Goal: Task Accomplishment & Management: Use online tool/utility

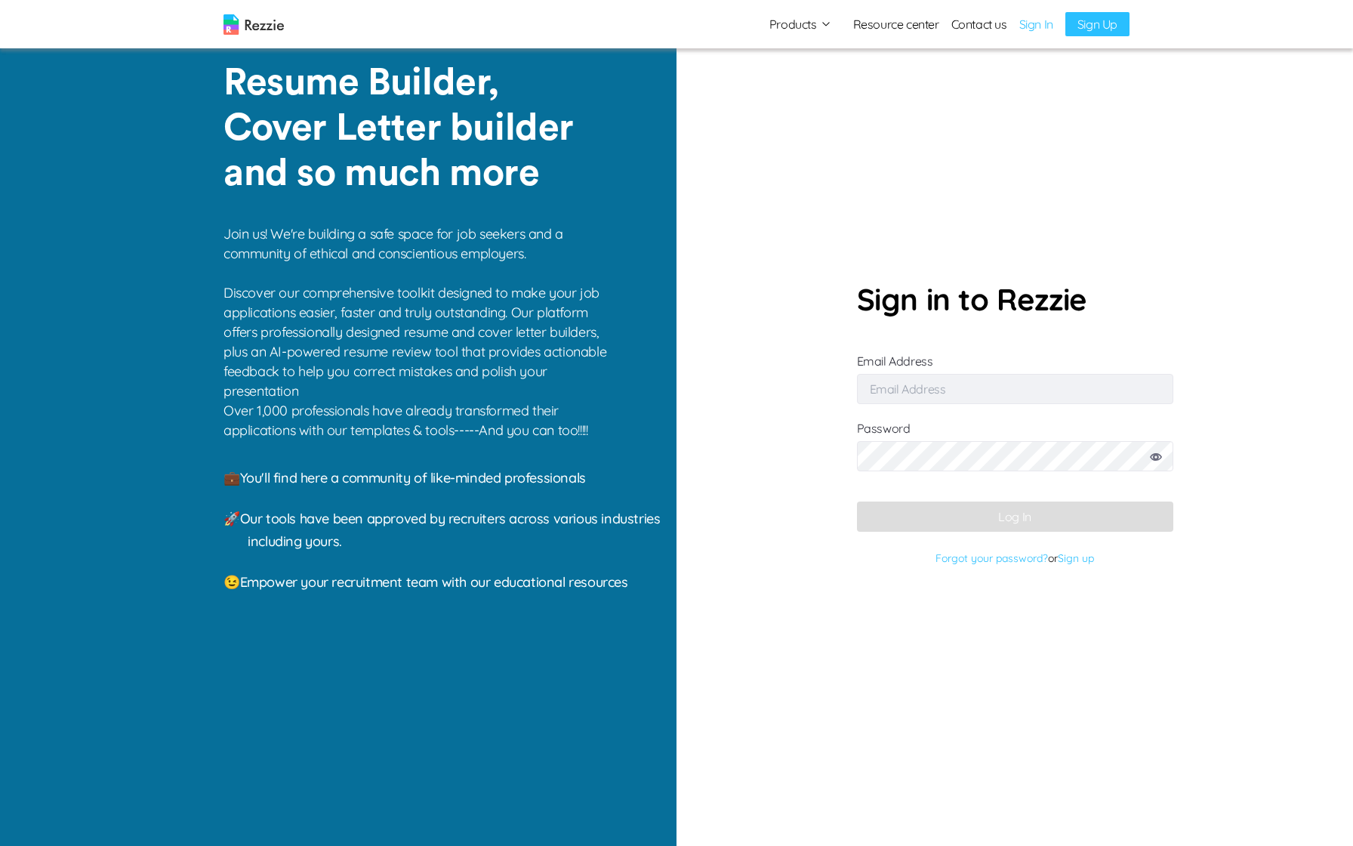
type input "[EMAIL_ADDRESS][DOMAIN_NAME]"
click at [965, 508] on button "Log In" at bounding box center [1015, 516] width 316 height 30
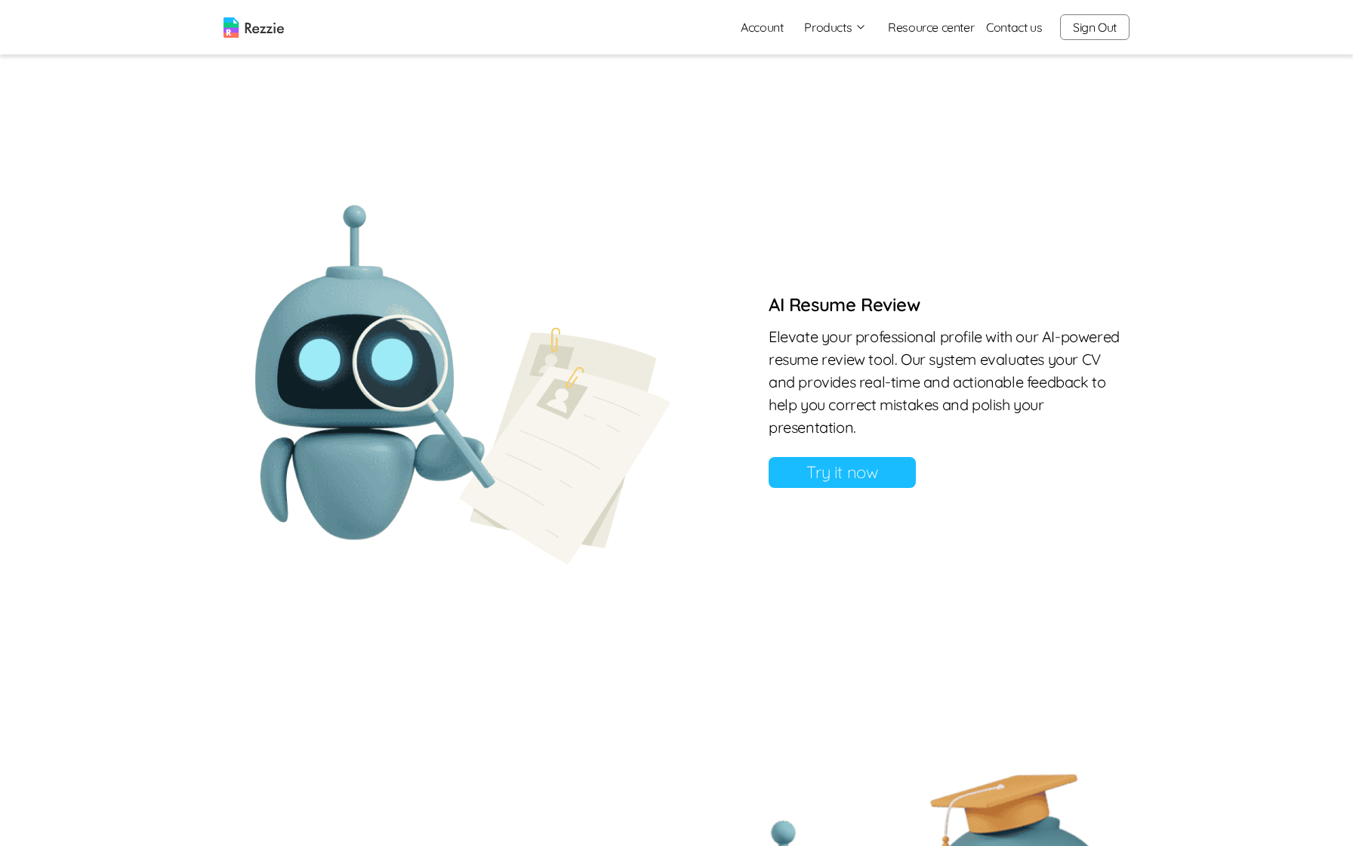
scroll to position [998, 0]
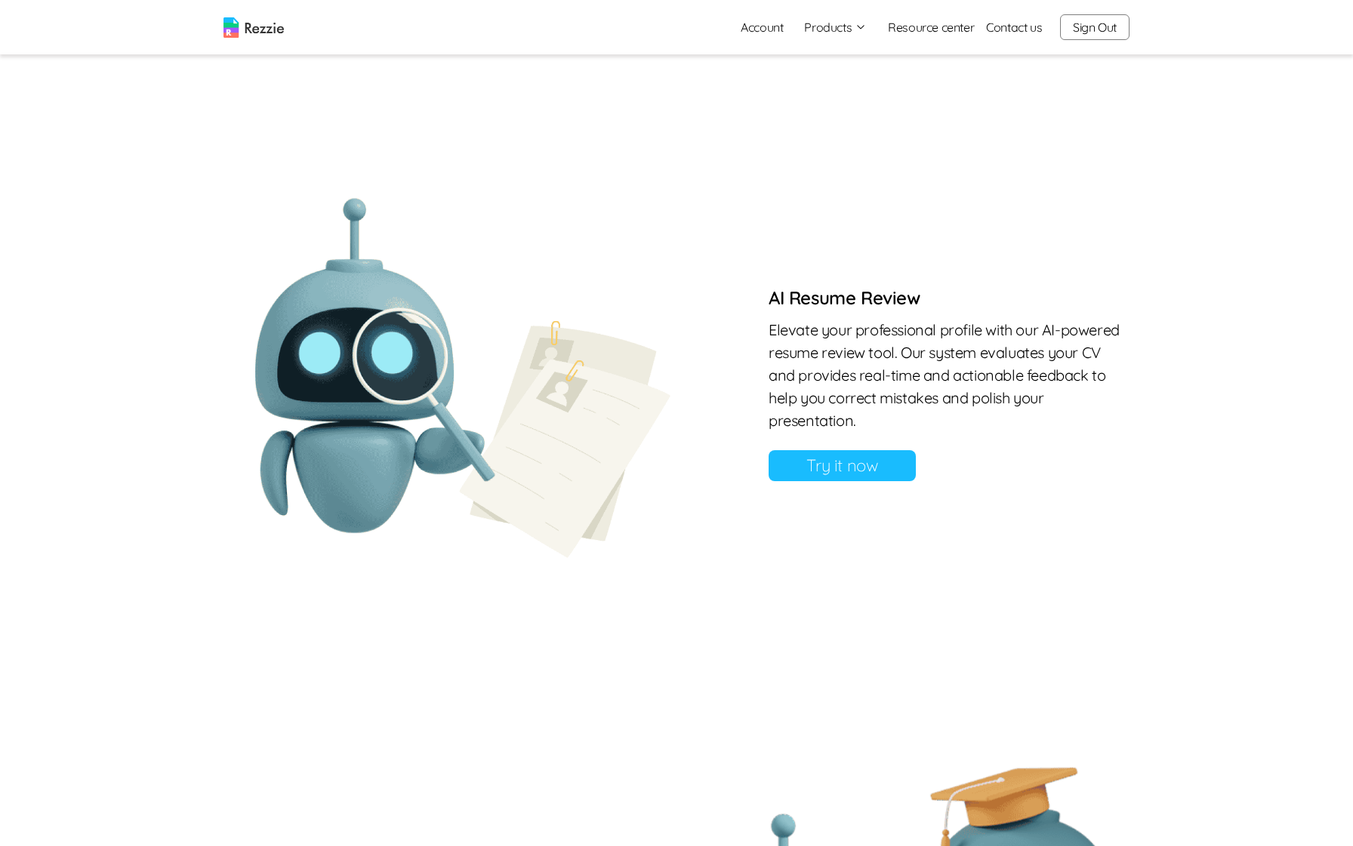
click at [871, 481] on link "Try it now" at bounding box center [842, 465] width 147 height 31
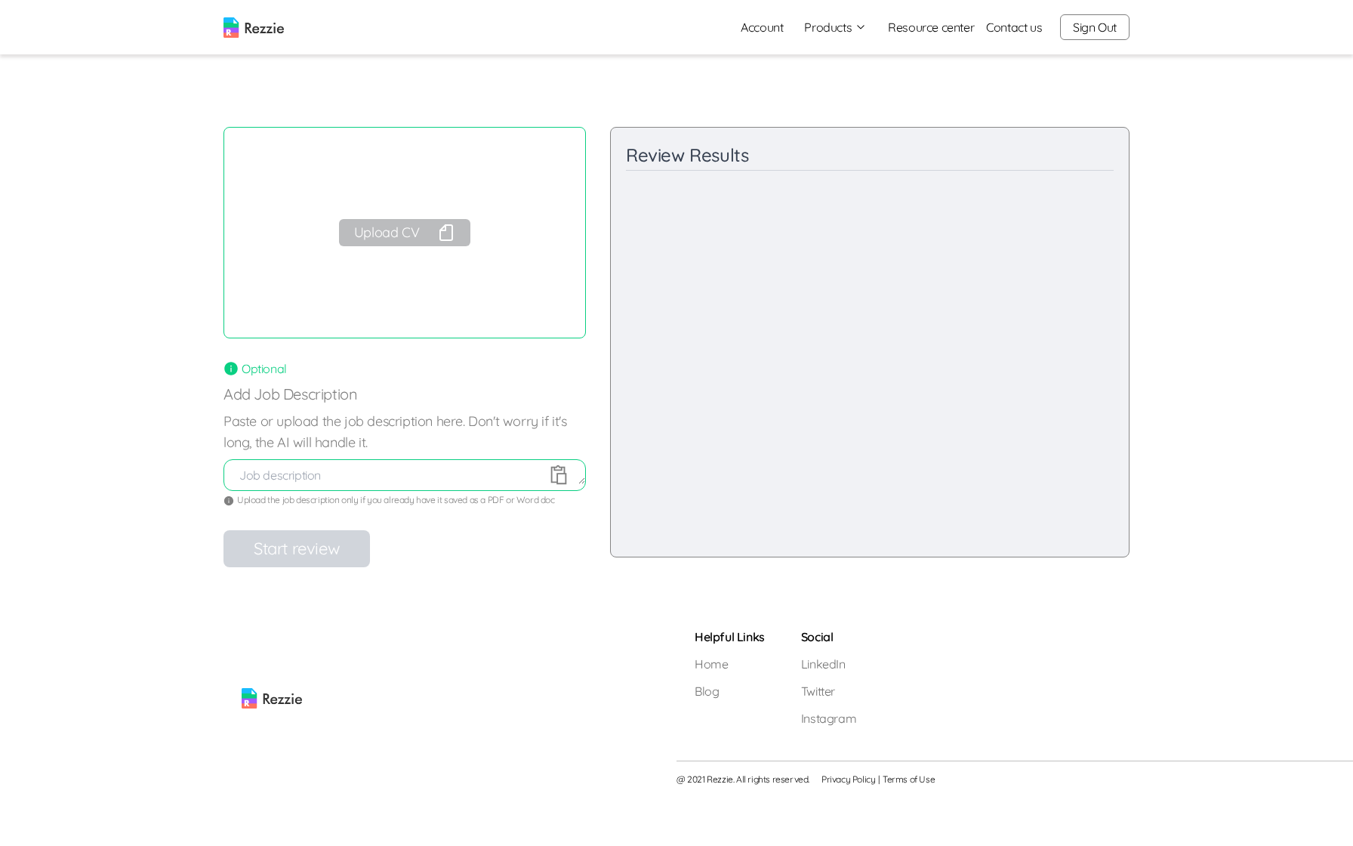
click at [393, 231] on button "Upload CV" at bounding box center [404, 232] width 131 height 27
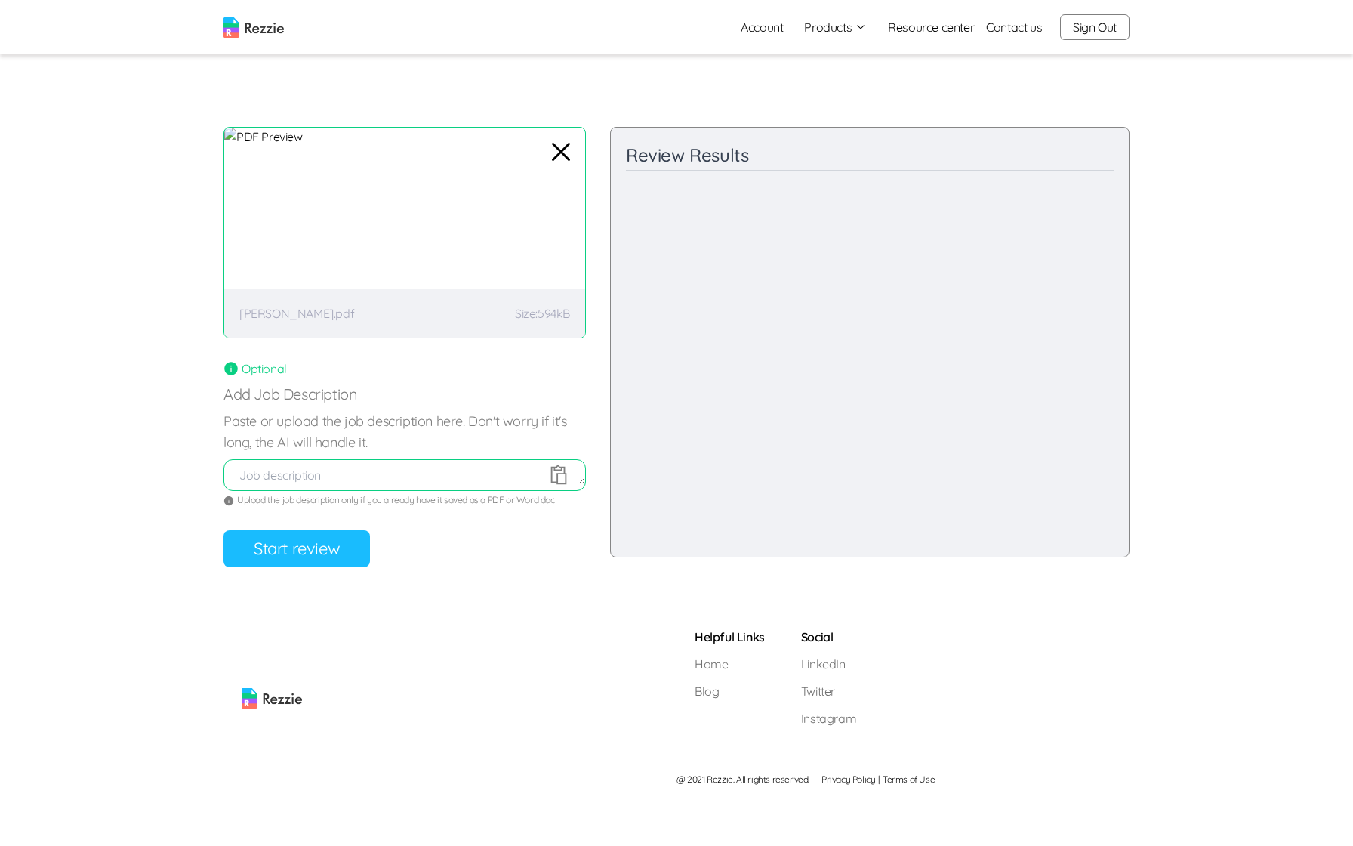
click at [289, 552] on button "Start review" at bounding box center [297, 548] width 147 height 37
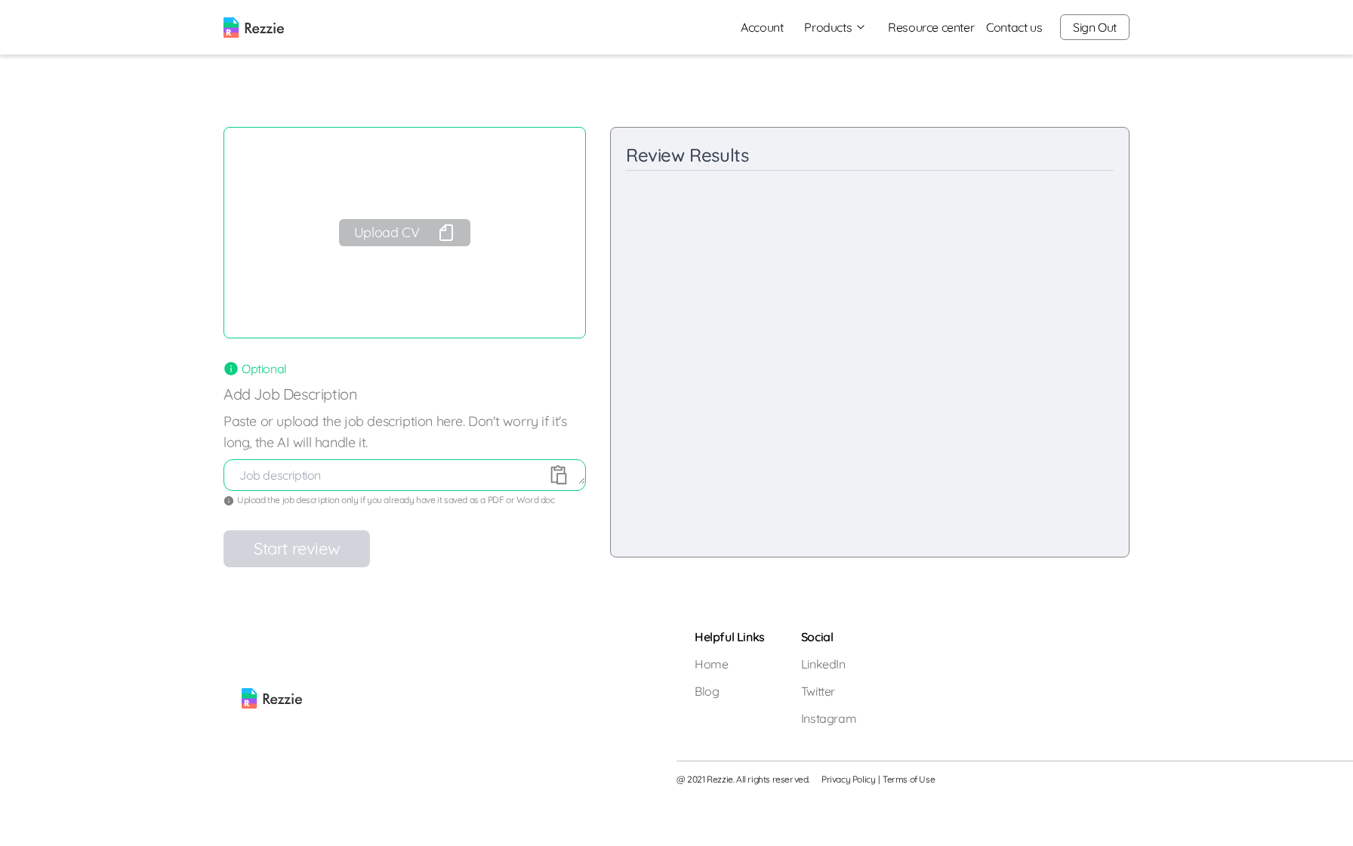
click at [445, 235] on icon "button" at bounding box center [446, 233] width 18 height 18
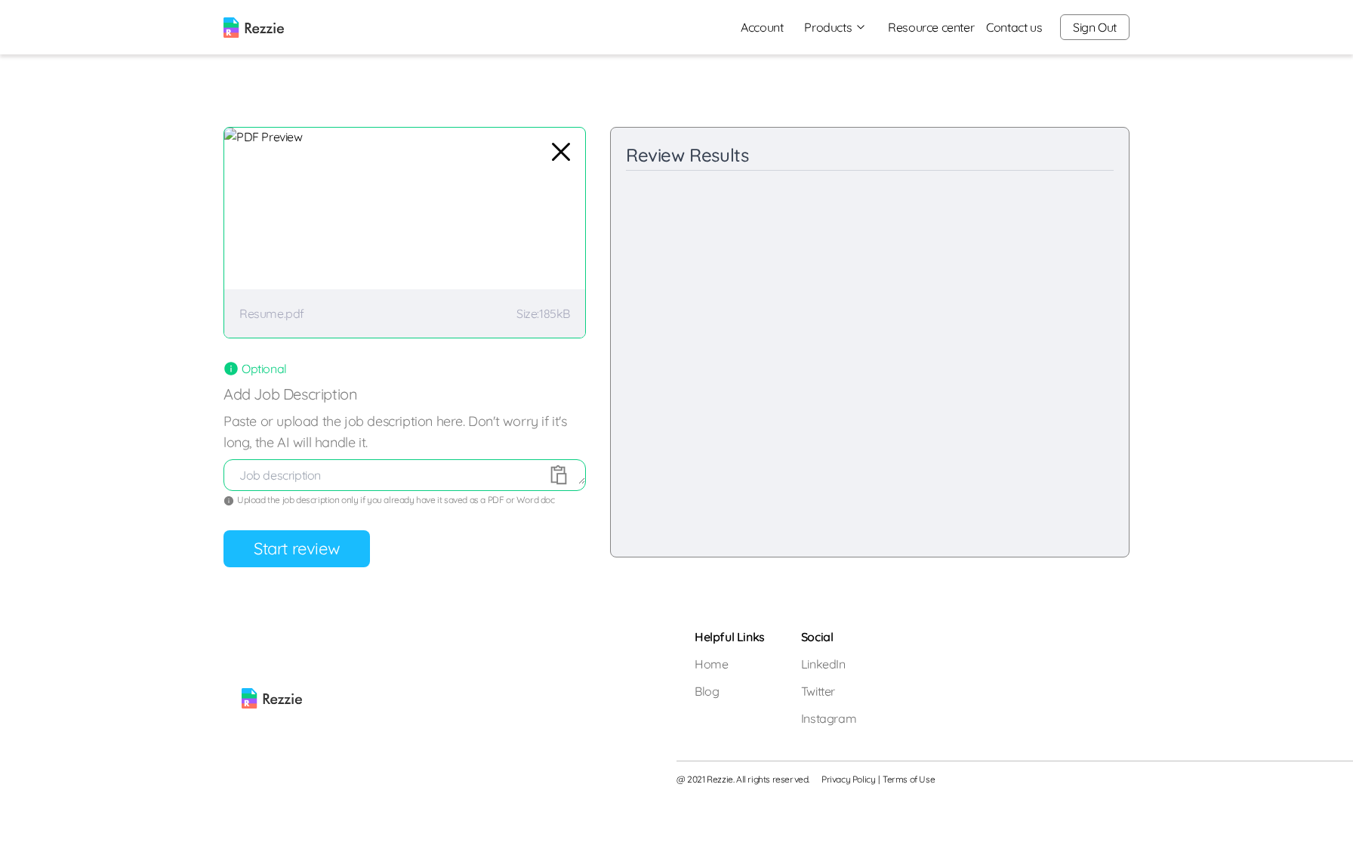
click at [335, 547] on button "Start review" at bounding box center [297, 548] width 147 height 37
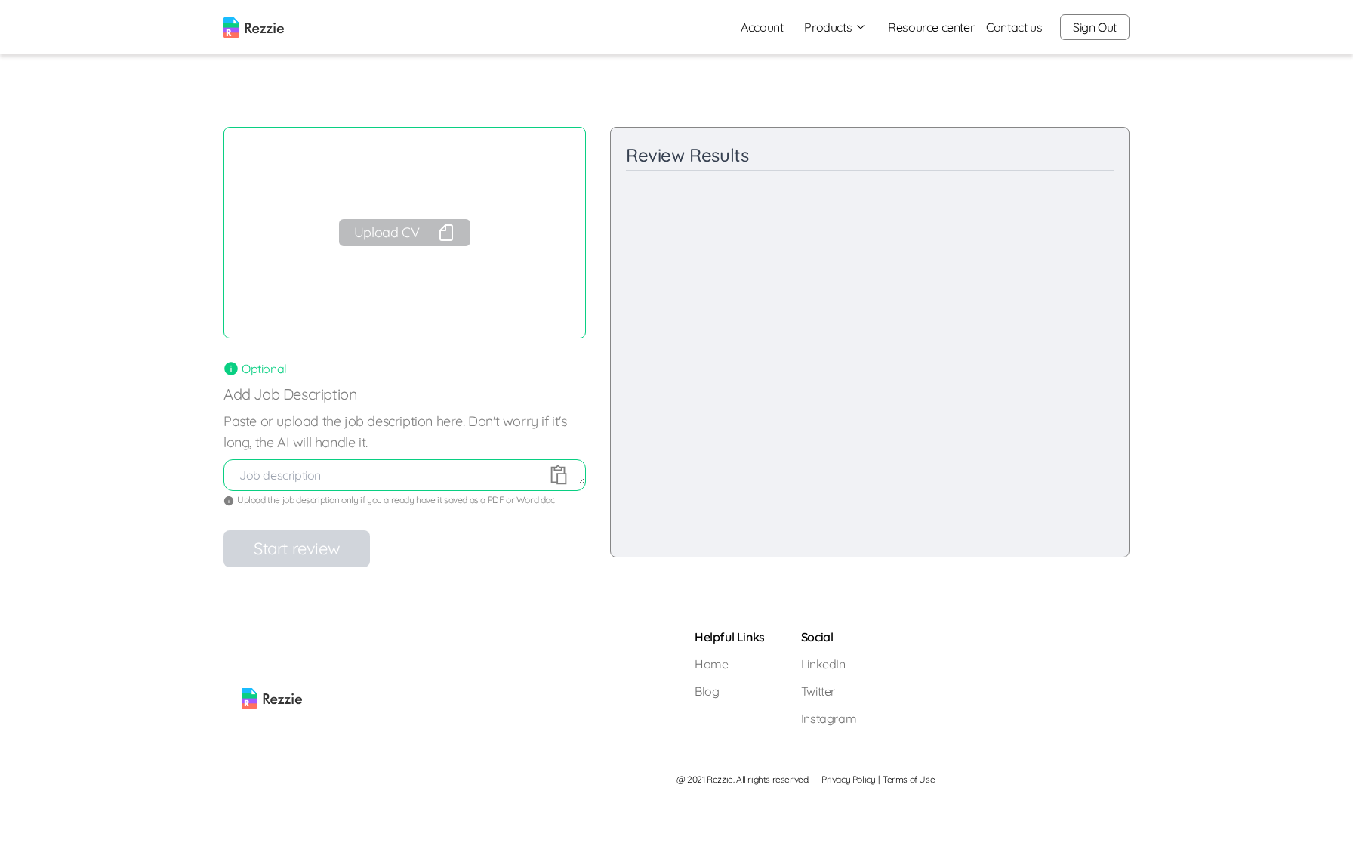
click at [431, 234] on button "Upload CV" at bounding box center [404, 232] width 131 height 27
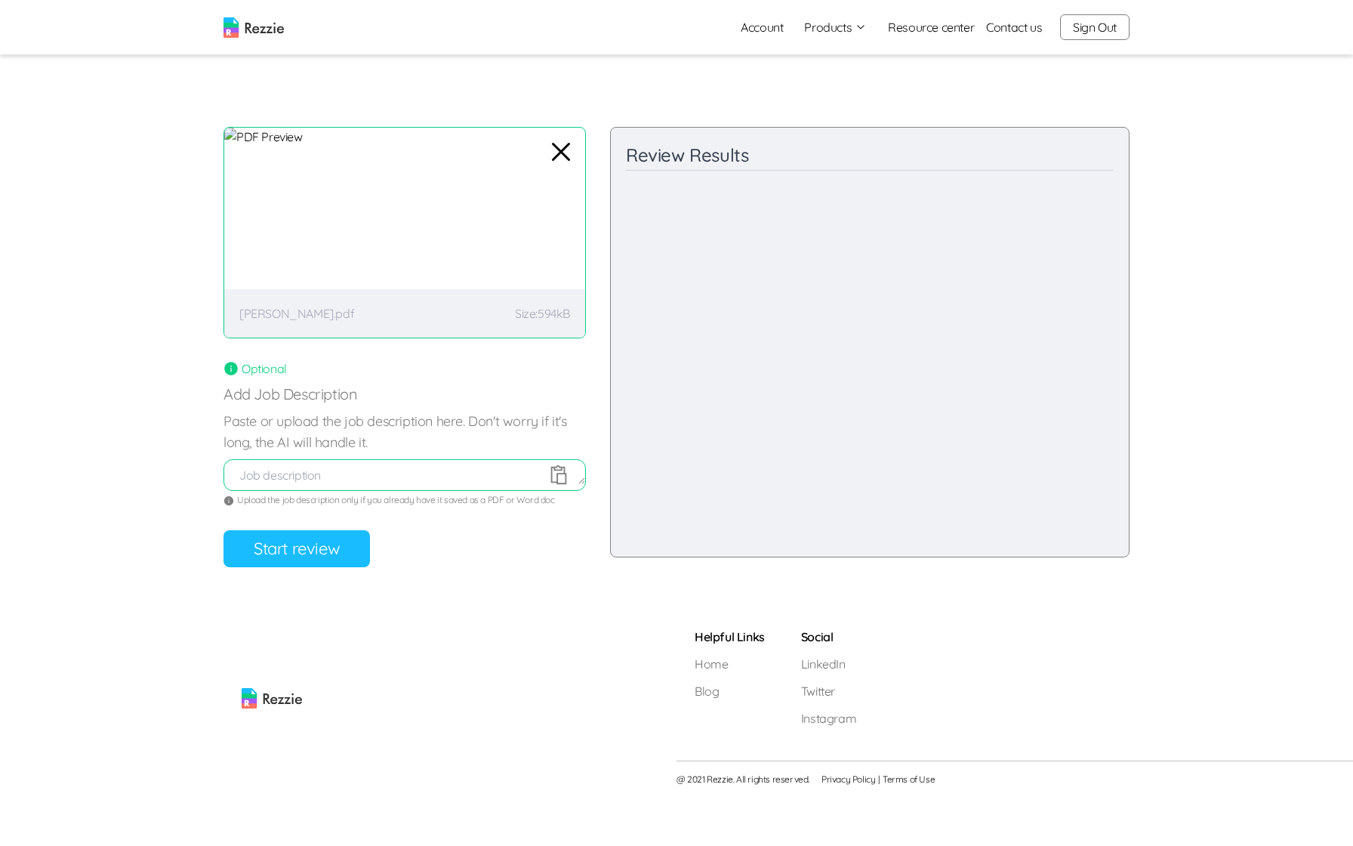
click at [309, 556] on button "Start review" at bounding box center [297, 548] width 147 height 37
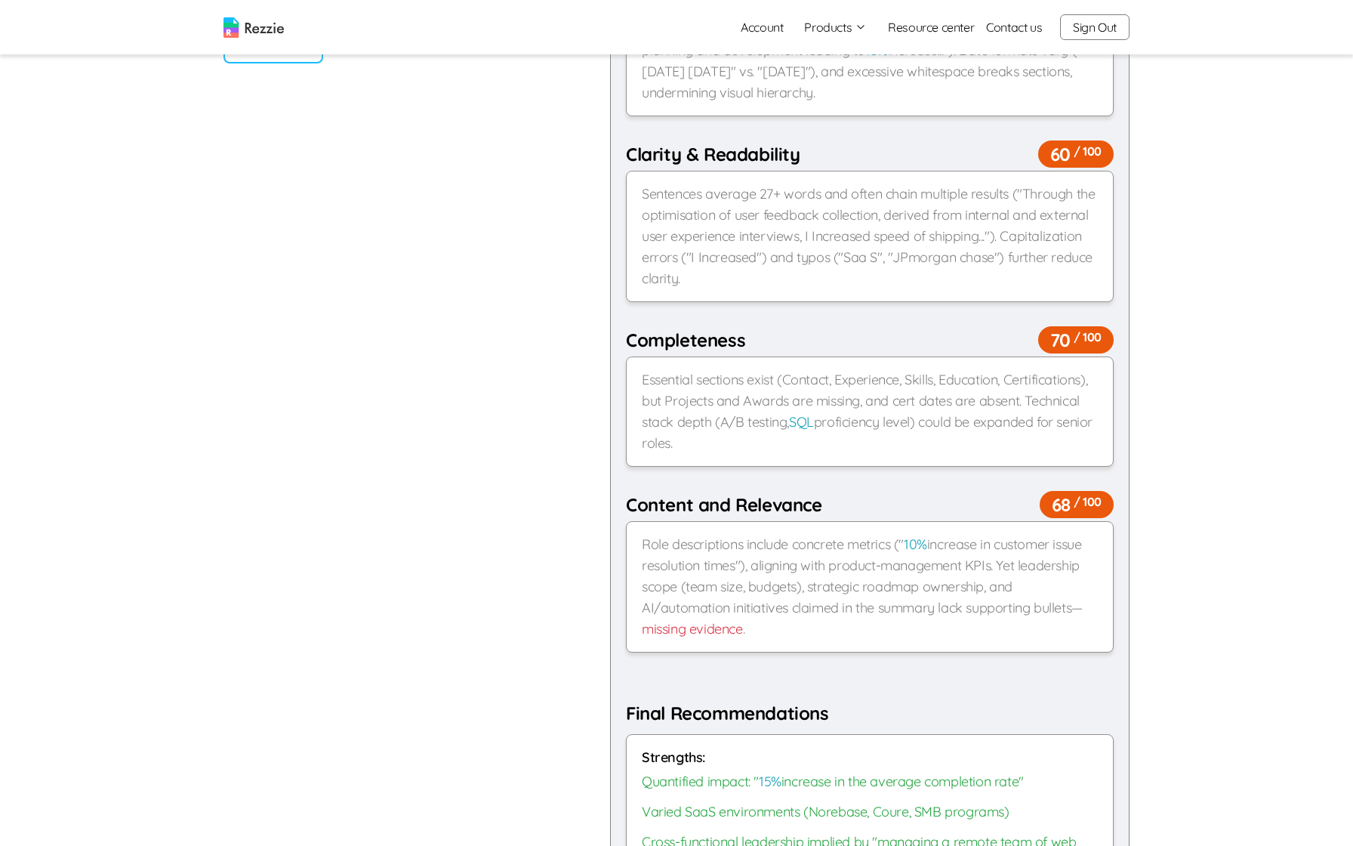
scroll to position [1190, 0]
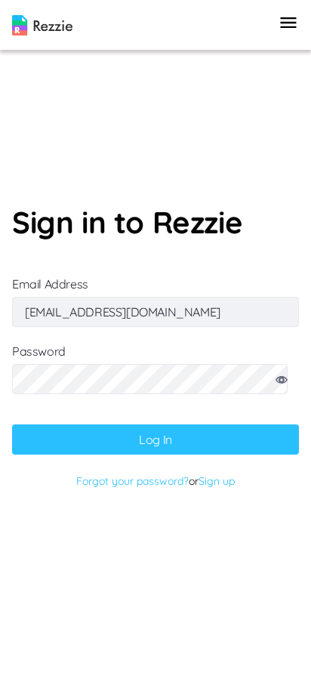
click at [124, 463] on form "Sign in to Rezzie Email Address [EMAIL_ADDRESS][DOMAIN_NAME] Password Log In Fo…" at bounding box center [155, 345] width 287 height 293
click at [124, 453] on button "Log In" at bounding box center [155, 439] width 287 height 30
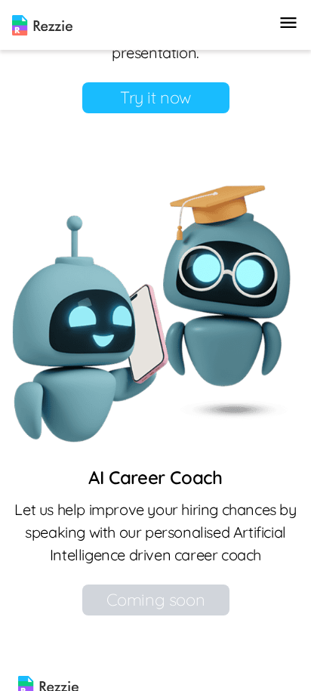
scroll to position [1197, 0]
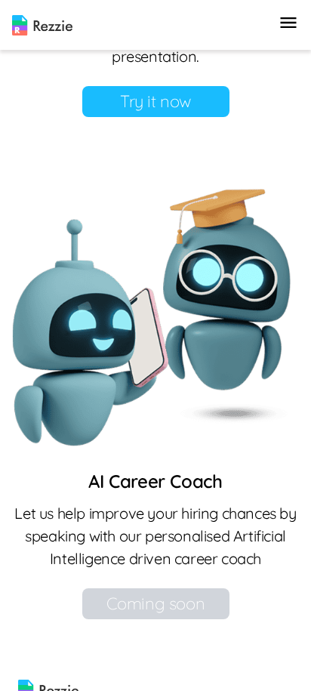
click at [184, 117] on link "Try it now" at bounding box center [155, 101] width 147 height 31
